Goal: Information Seeking & Learning: Understand process/instructions

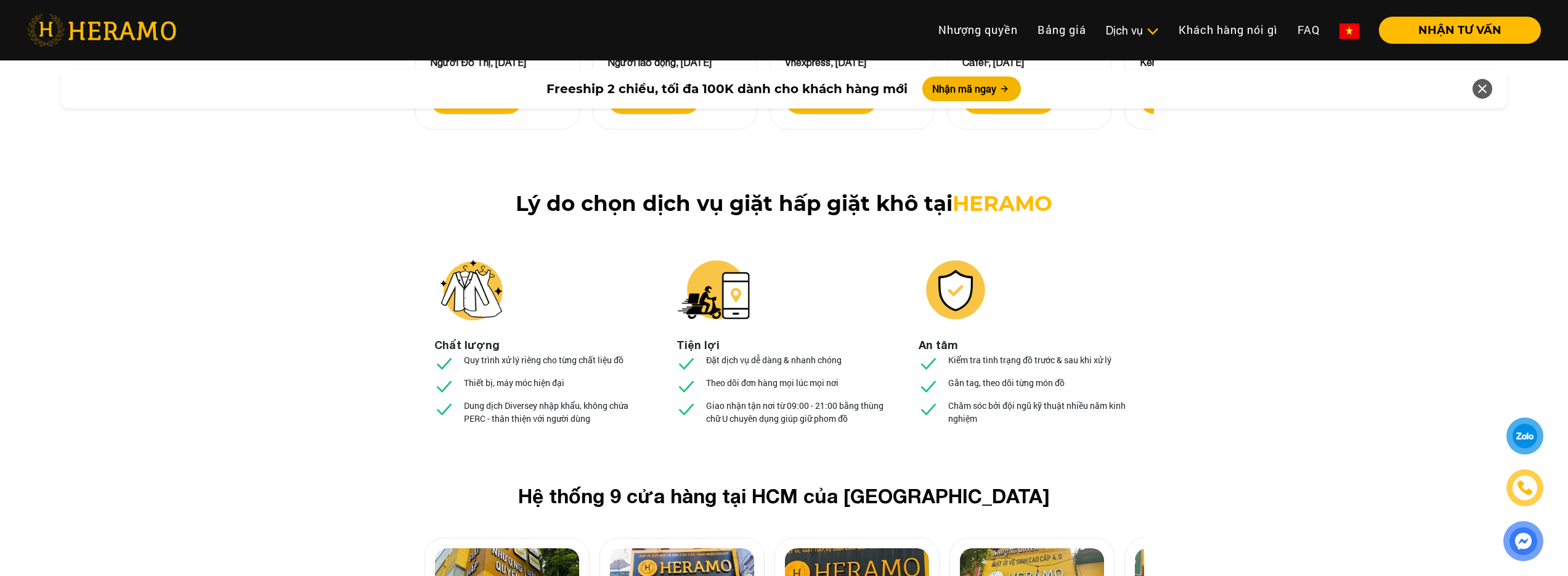
scroll to position [4478, 0]
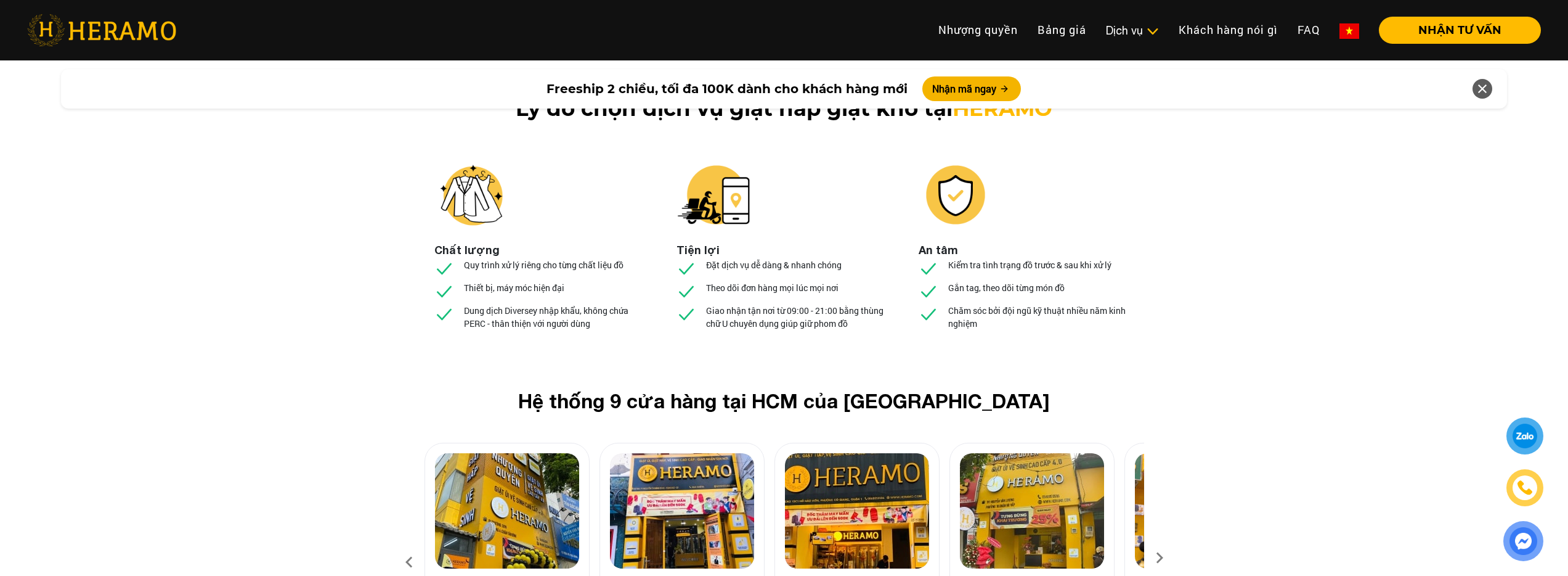
click at [1154, 558] on icon at bounding box center [1160, 562] width 22 height 8
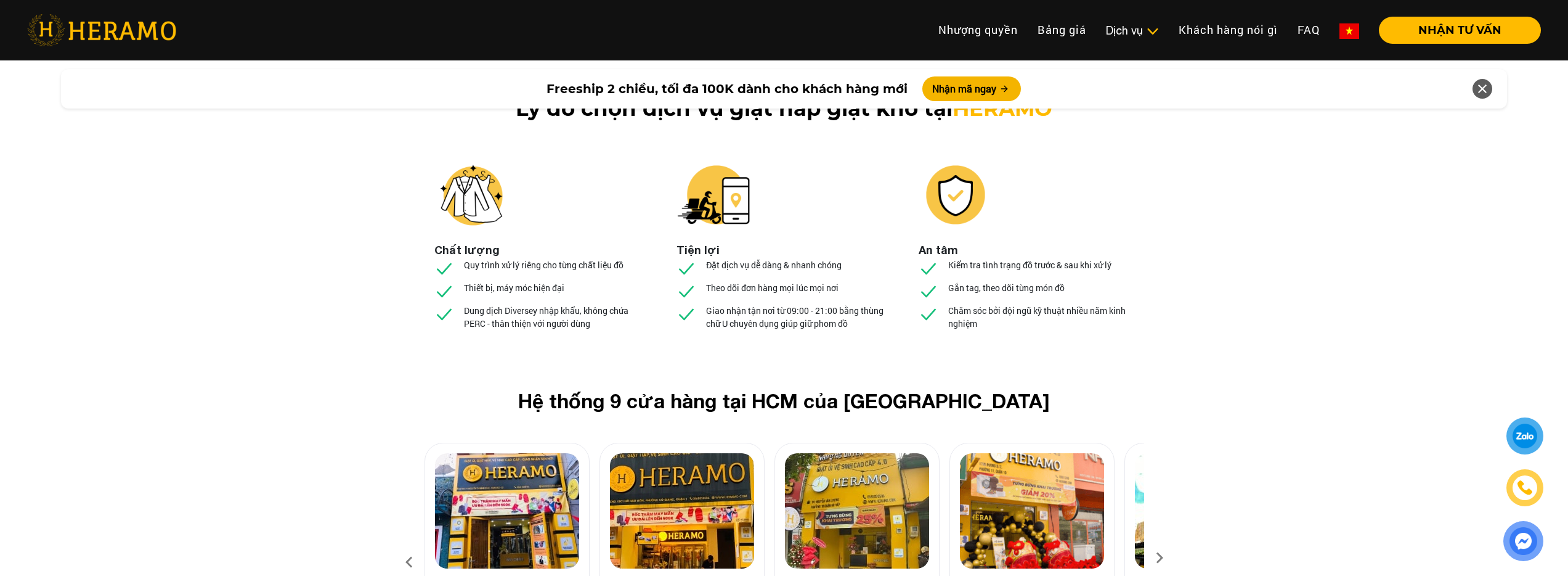
click at [1154, 558] on icon at bounding box center [1160, 562] width 22 height 8
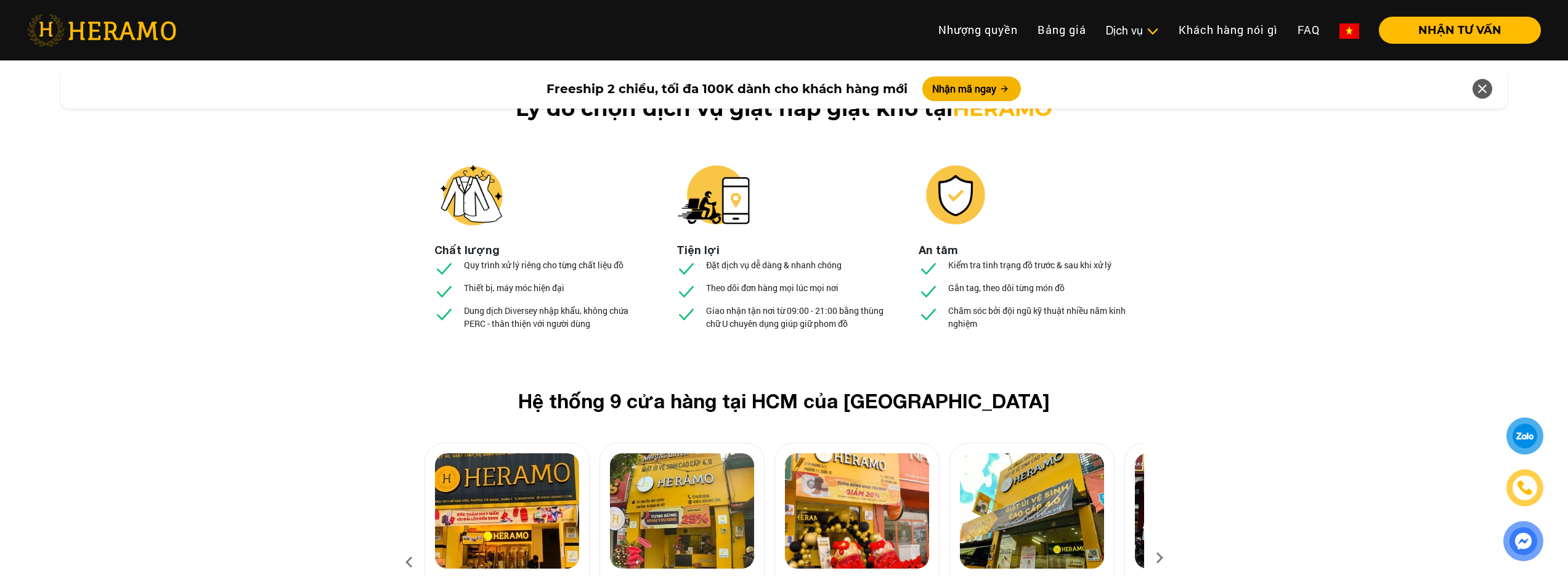
click at [1154, 558] on icon at bounding box center [1160, 562] width 22 height 8
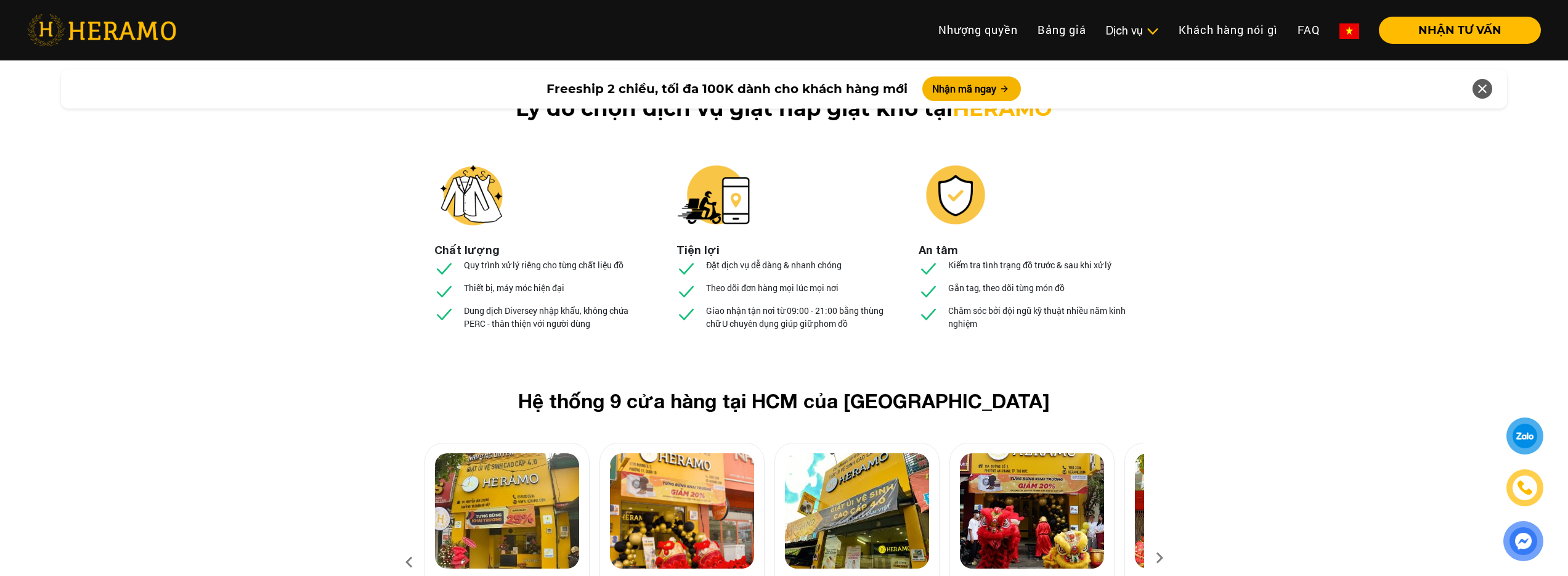
click at [1154, 558] on icon at bounding box center [1160, 562] width 22 height 8
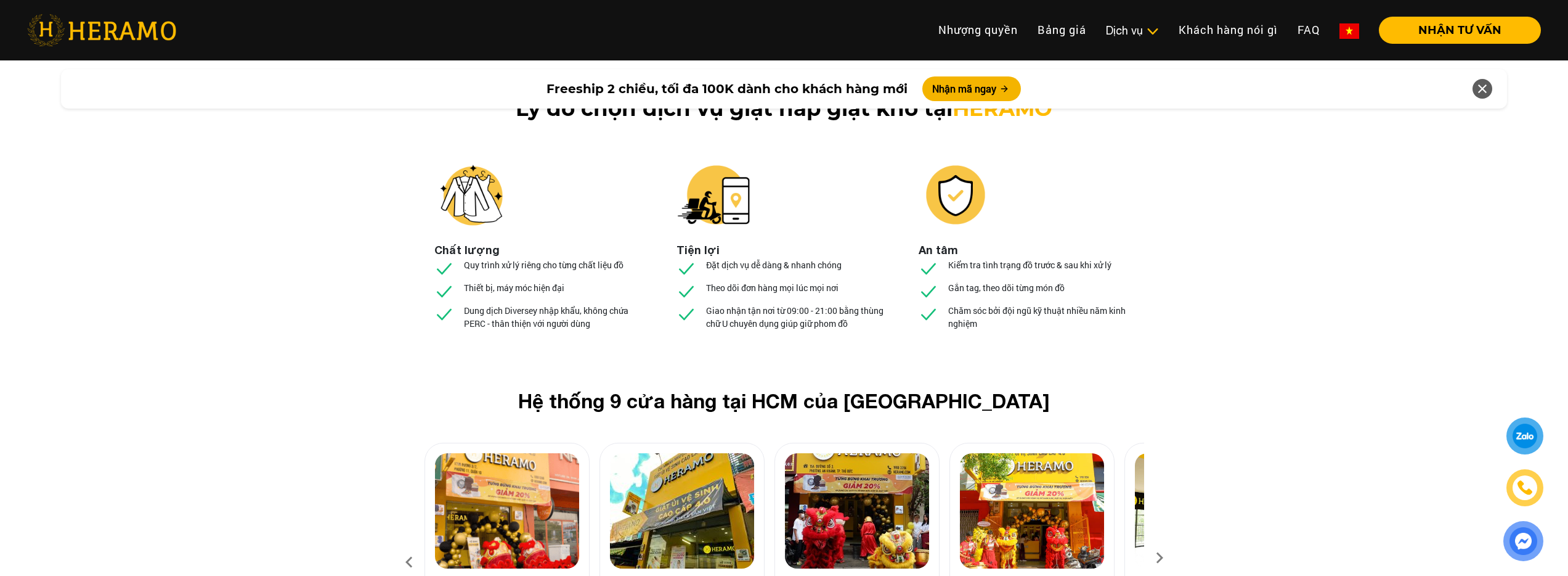
click at [1154, 558] on icon at bounding box center [1160, 562] width 22 height 8
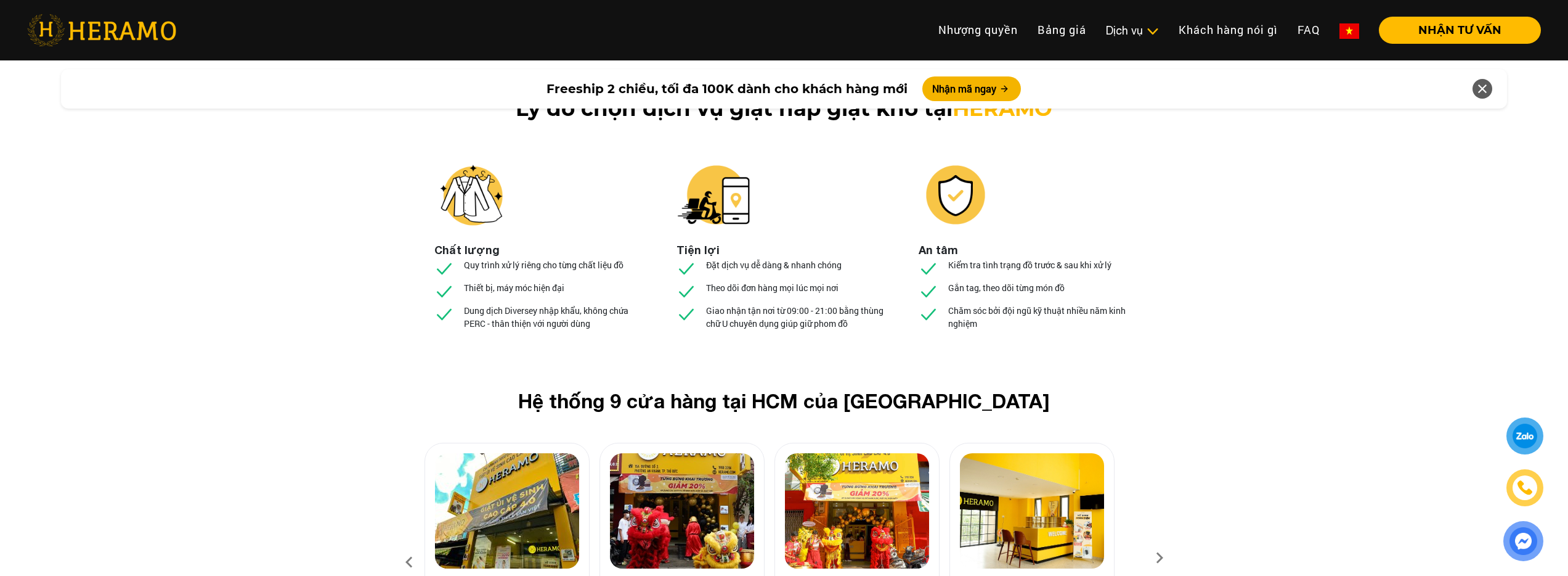
click at [1154, 558] on icon at bounding box center [1160, 562] width 22 height 8
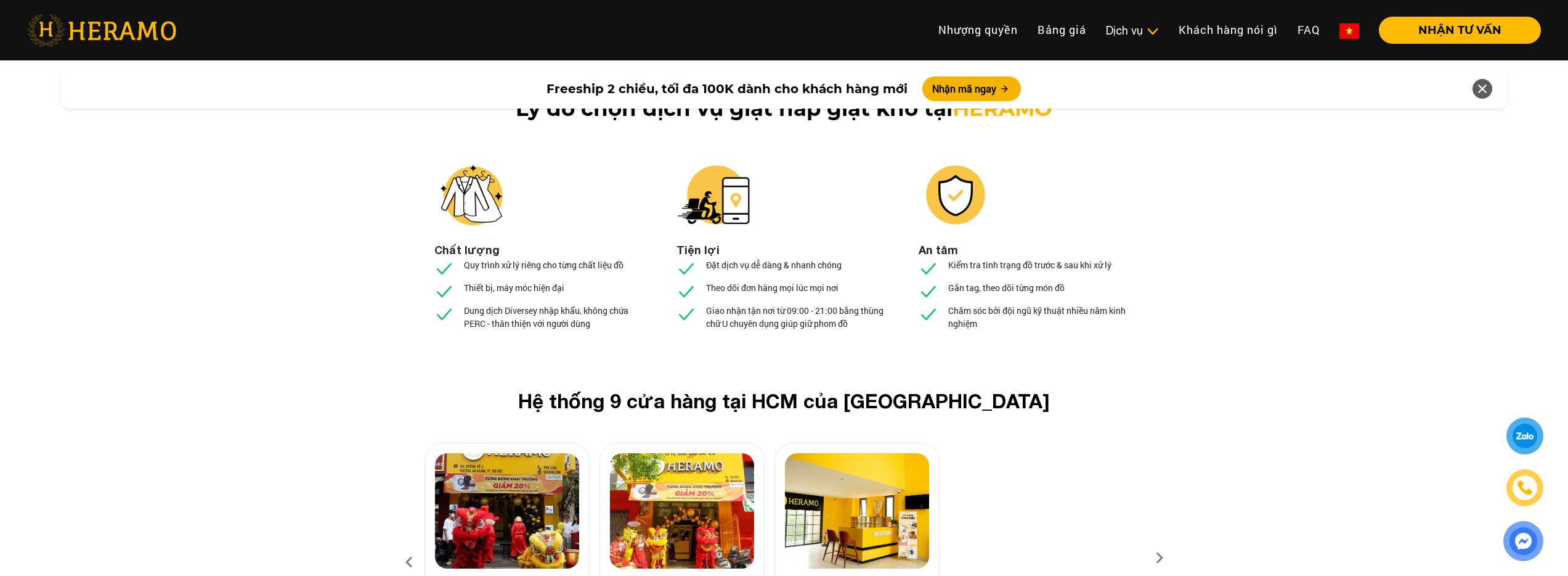
click at [1156, 558] on icon at bounding box center [1160, 562] width 22 height 8
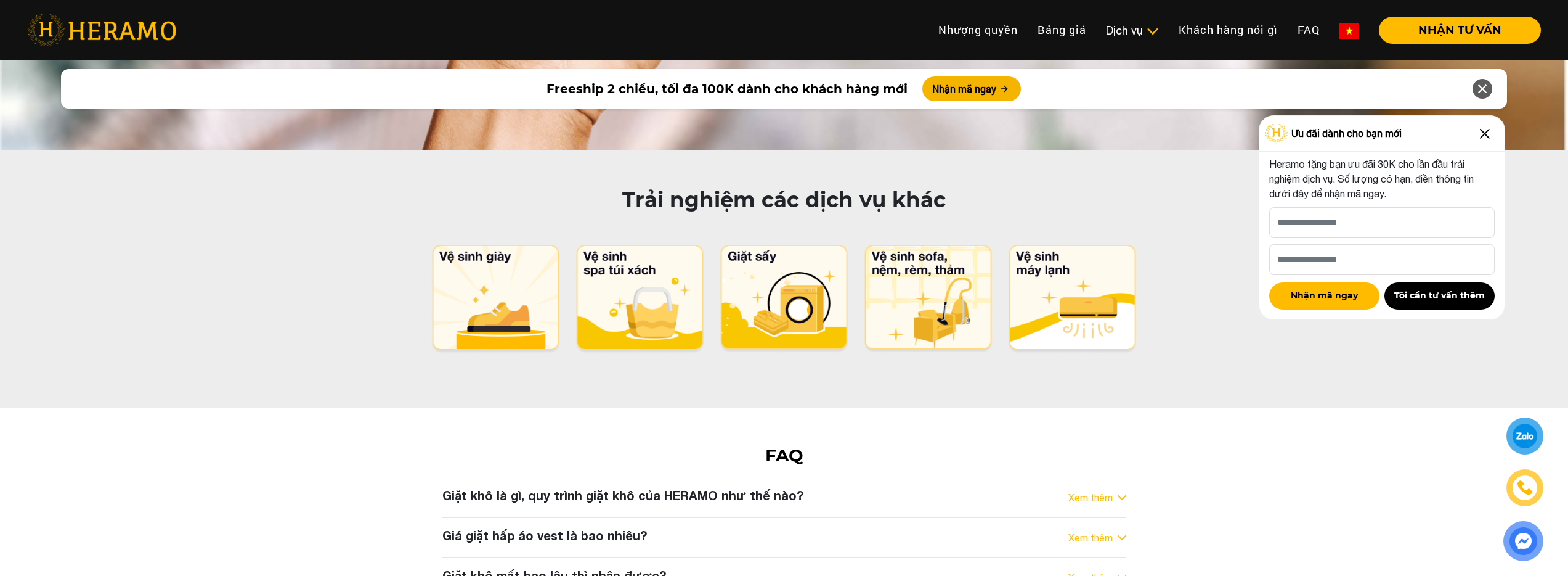
scroll to position [6219, 0]
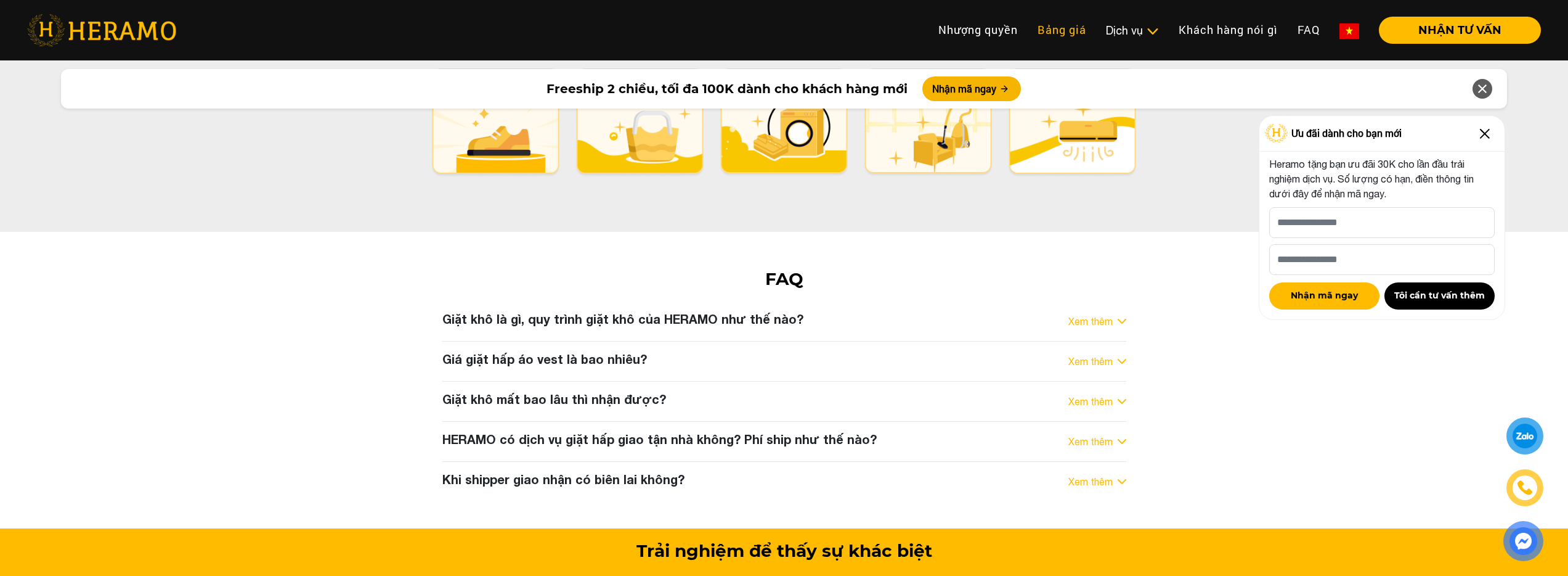
click at [1063, 36] on link "Bảng giá" at bounding box center [1062, 30] width 68 height 26
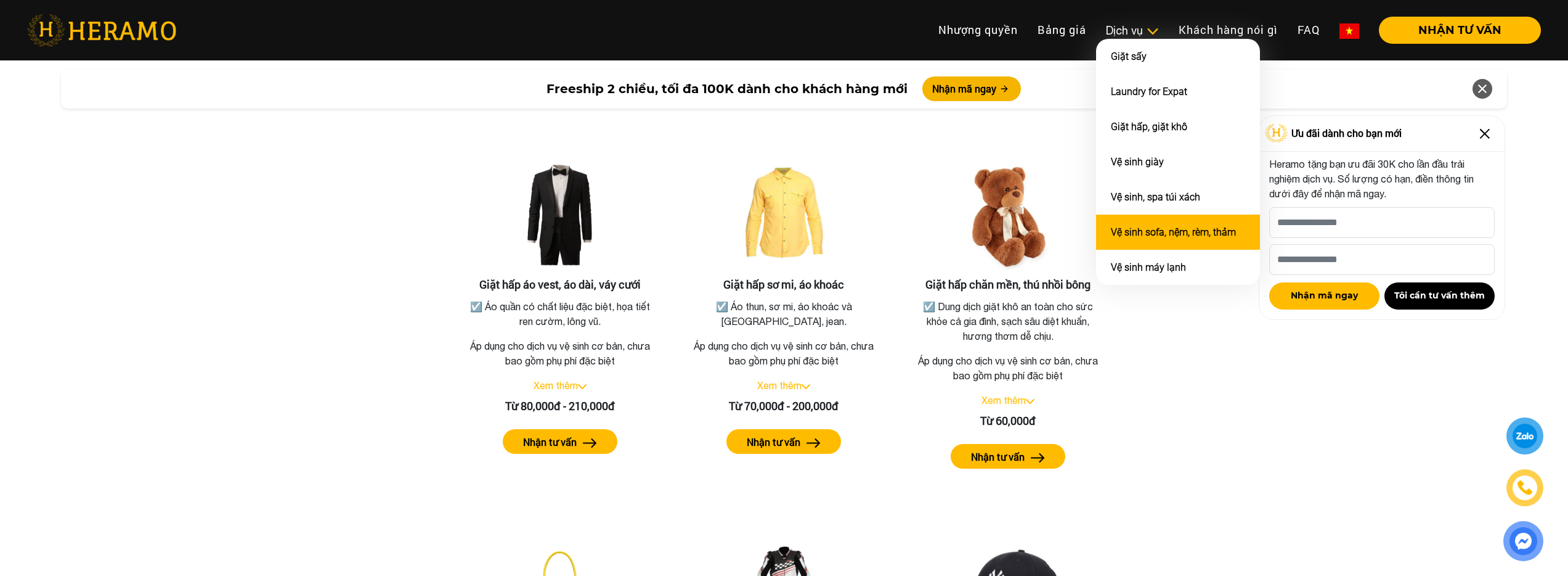
click at [1167, 235] on link "Vệ sinh sofa, nệm, rèm, thảm" at bounding box center [1174, 232] width 125 height 12
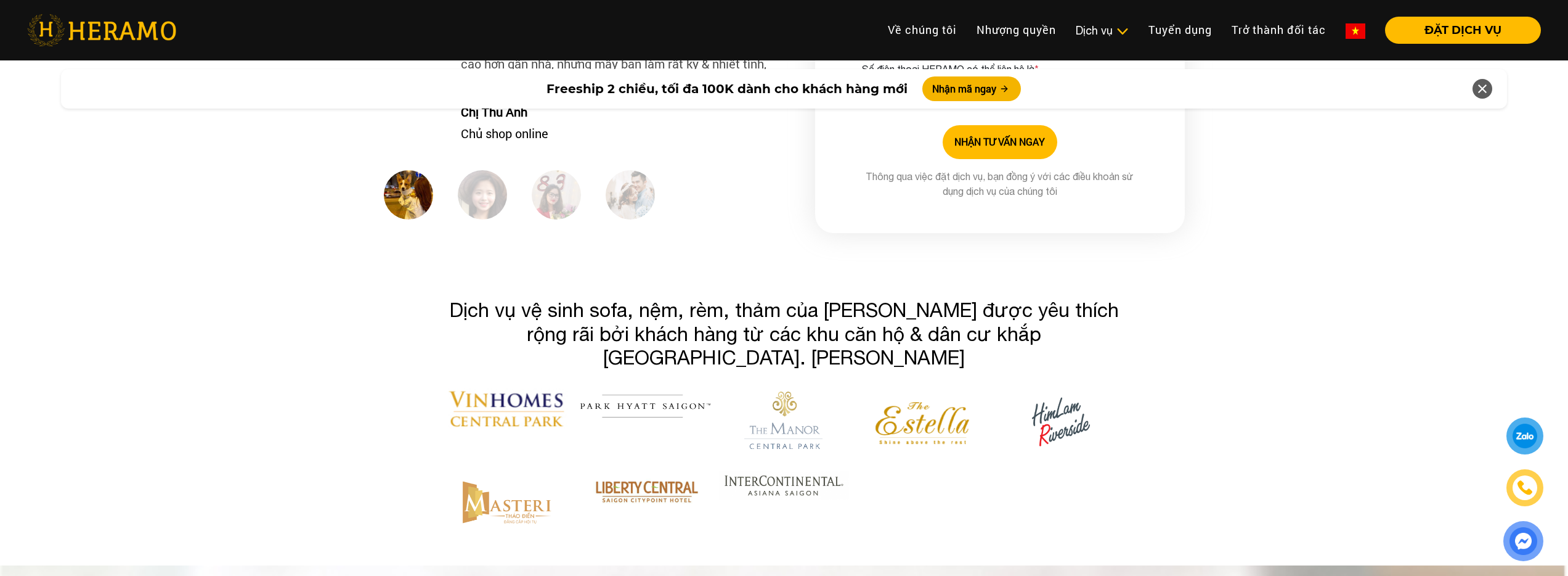
scroll to position [3847, 0]
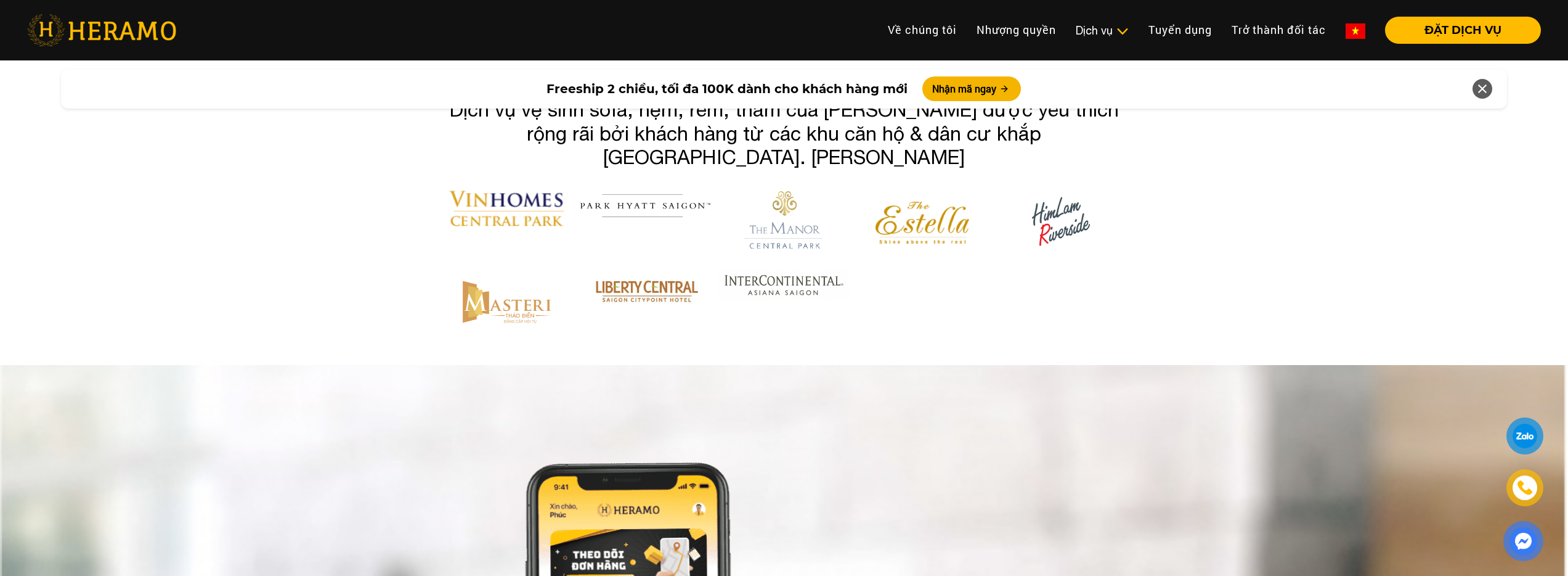
click at [1198, 174] on div "Được yêu thích bởi Dịch vụ vệ sinh sofa, [PERSON_NAME], rèm, thảm của Heramo đư…" at bounding box center [784, 213] width 1568 height 303
